Goal: Task Accomplishment & Management: Manage account settings

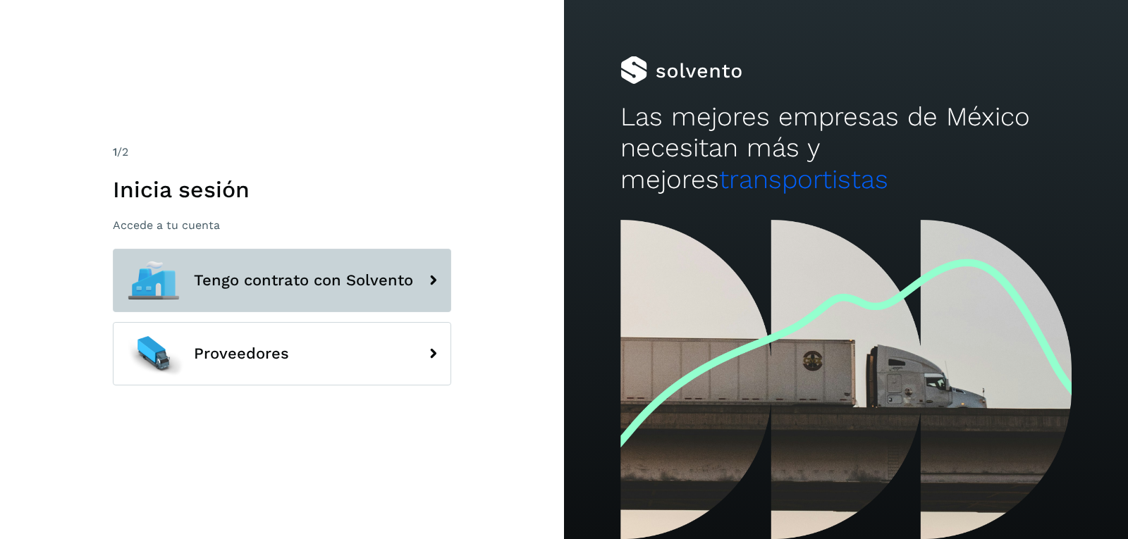
click at [252, 284] on span "Tengo contrato con Solvento" at bounding box center [303, 280] width 219 height 17
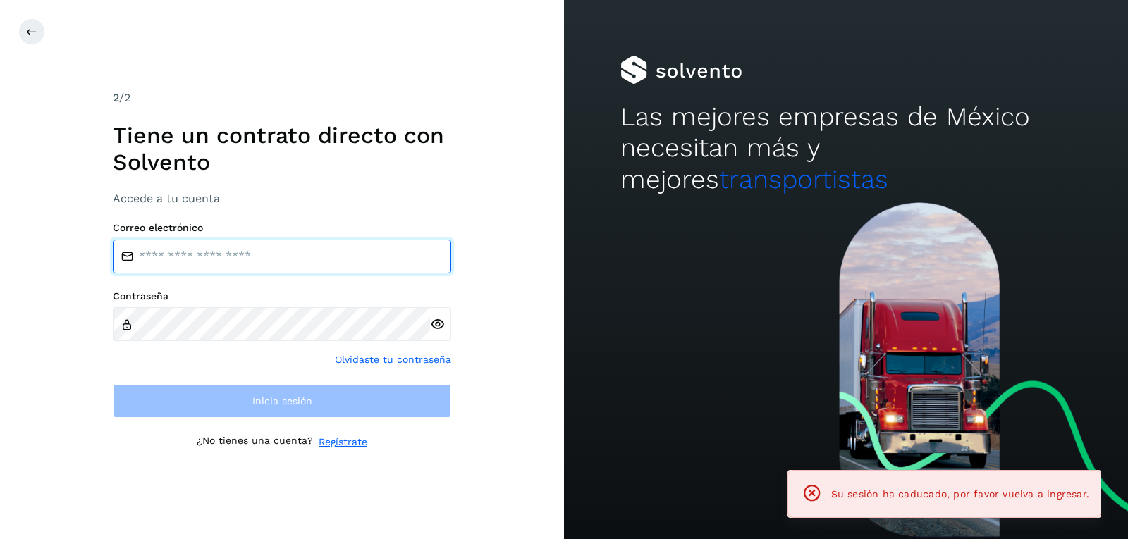
type input "**********"
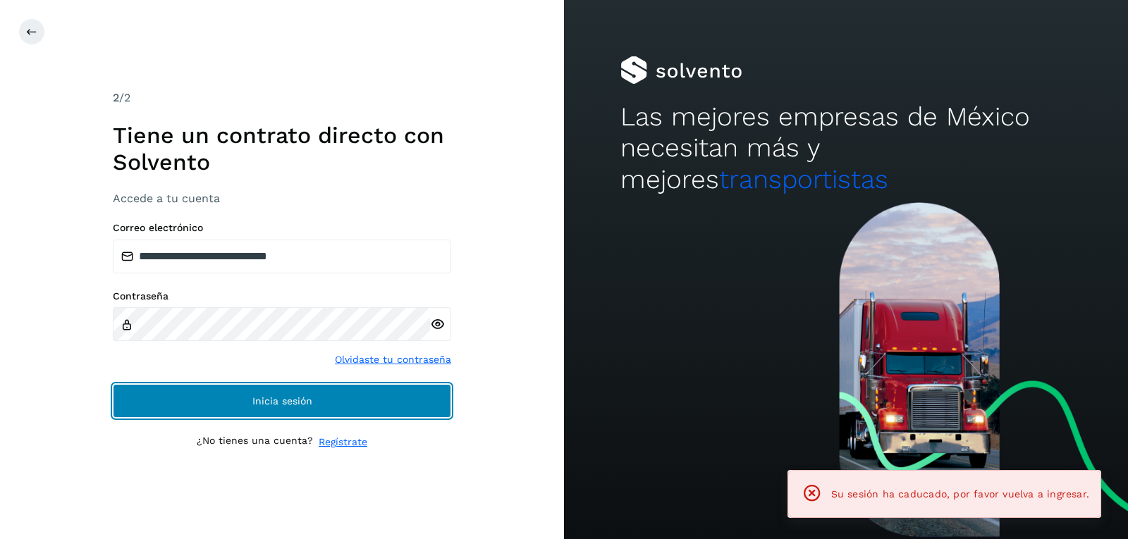
click at [247, 403] on button "Inicia sesión" at bounding box center [282, 401] width 338 height 34
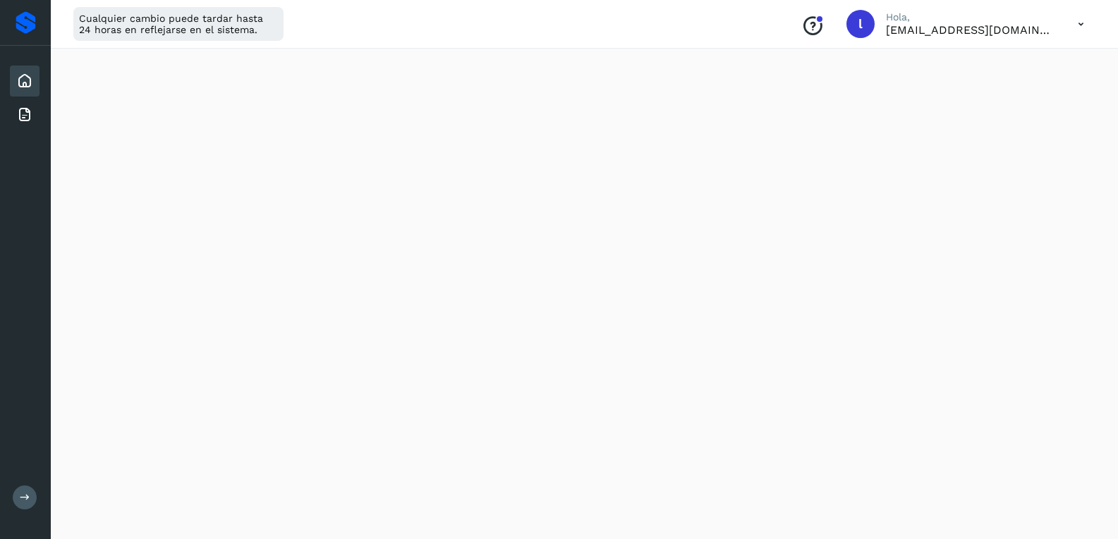
scroll to position [212, 0]
